Goal: Obtain resource: Obtain resource

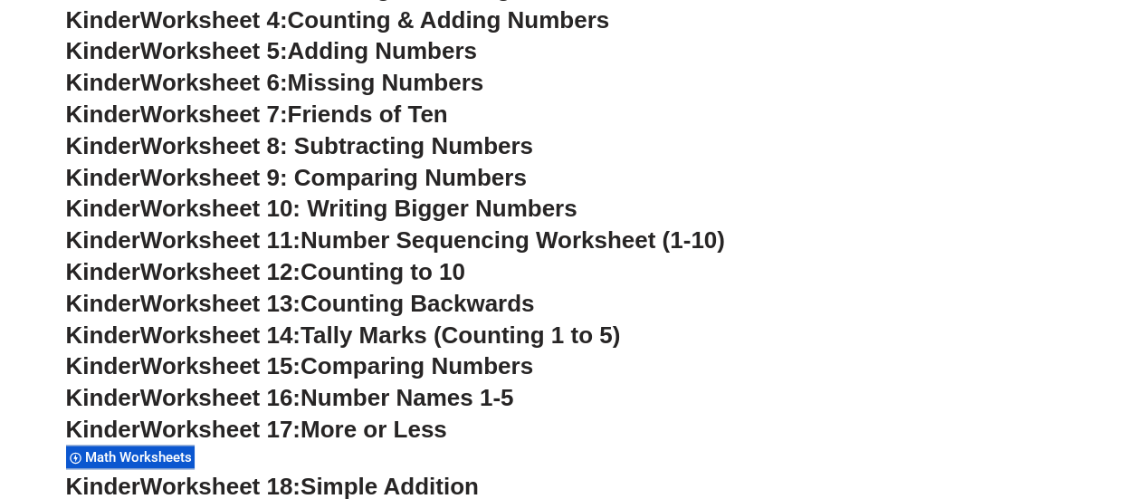
scroll to position [943, 0]
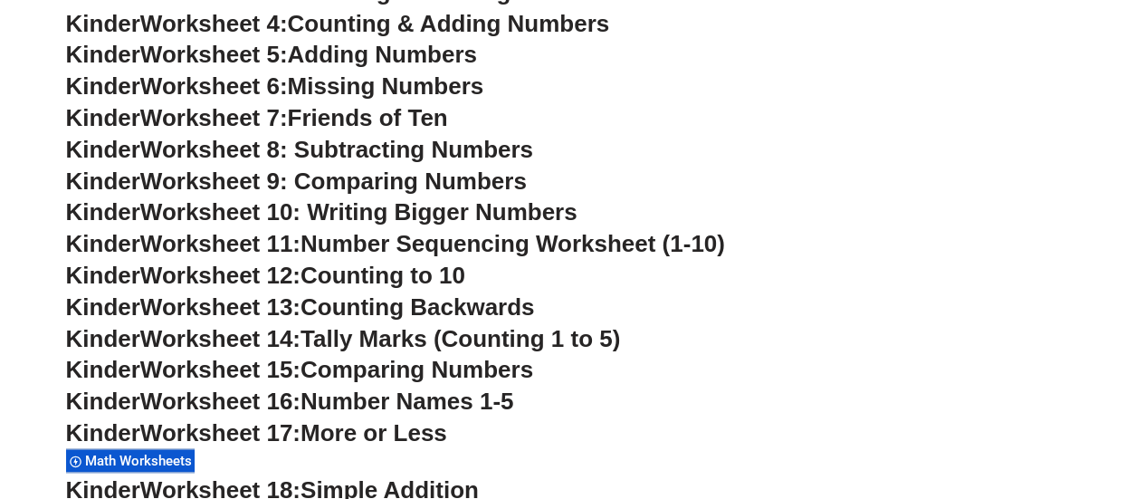
click at [201, 83] on span "Worksheet 6:" at bounding box center [214, 85] width 148 height 27
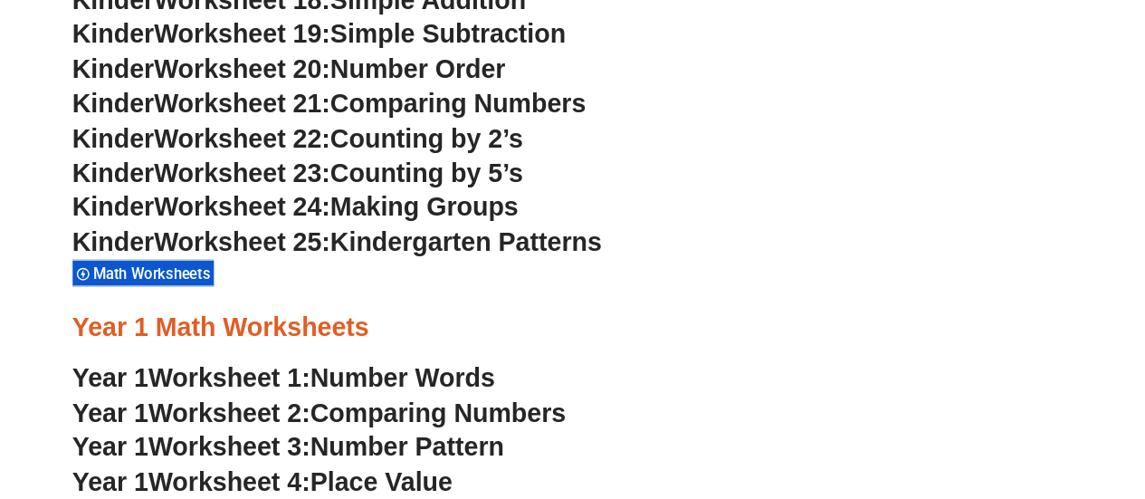
scroll to position [1388, 0]
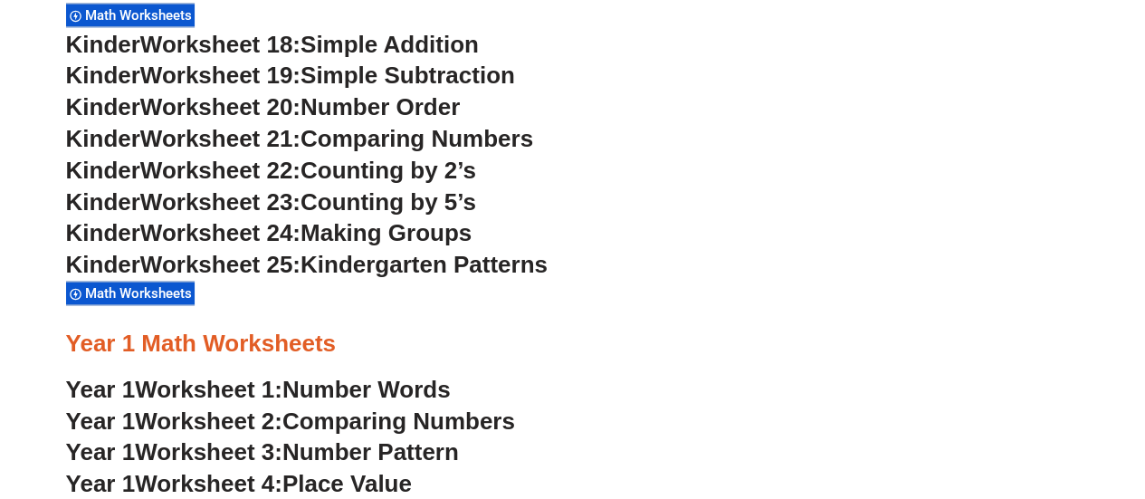
click at [301, 264] on span "Worksheet 25:" at bounding box center [220, 264] width 160 height 27
click at [225, 268] on span "Worksheet 25:" at bounding box center [220, 264] width 160 height 27
click at [133, 265] on span "Kinder" at bounding box center [103, 264] width 74 height 27
click at [417, 233] on span "Making Groups" at bounding box center [386, 232] width 171 height 27
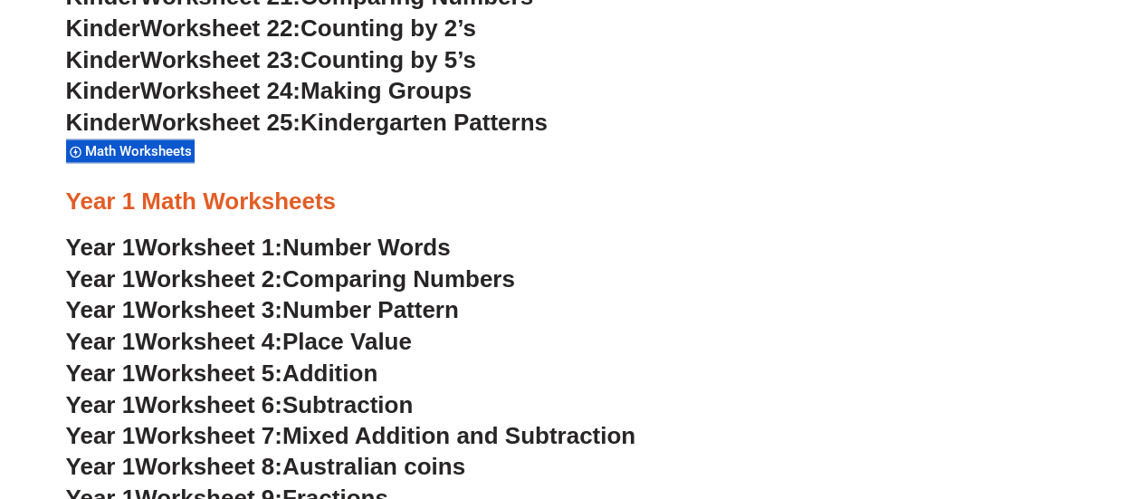
scroll to position [1571, 0]
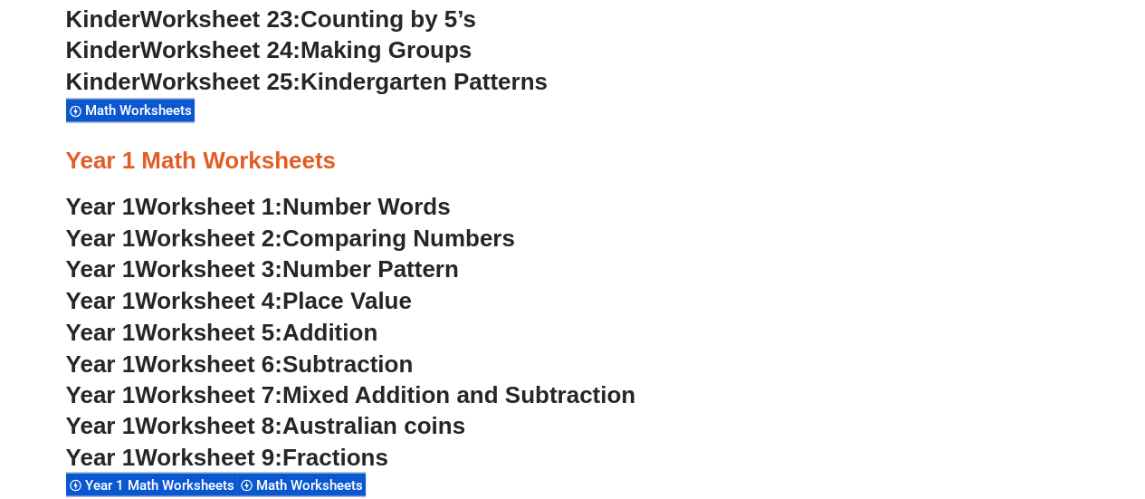
click at [188, 267] on span "Worksheet 3:" at bounding box center [209, 267] width 148 height 27
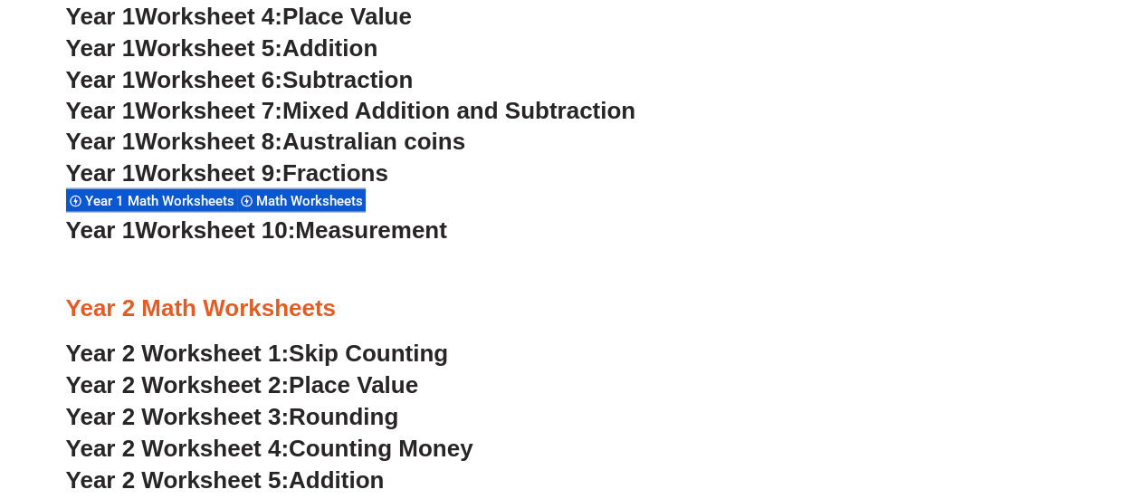
scroll to position [1855, 0]
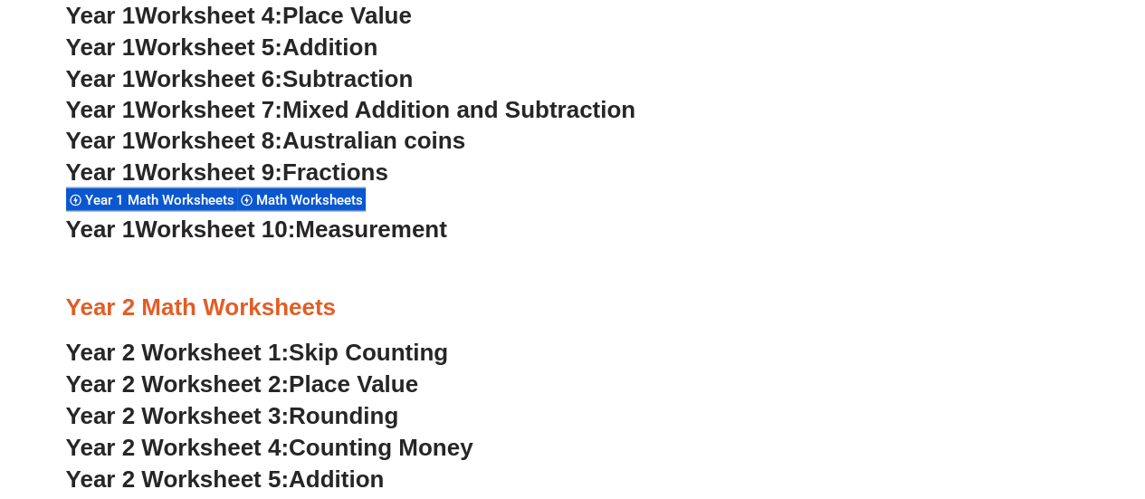
click at [101, 46] on link "Year 1 Worksheet 5: Addition" at bounding box center [222, 47] width 312 height 27
